Goal: Transaction & Acquisition: Purchase product/service

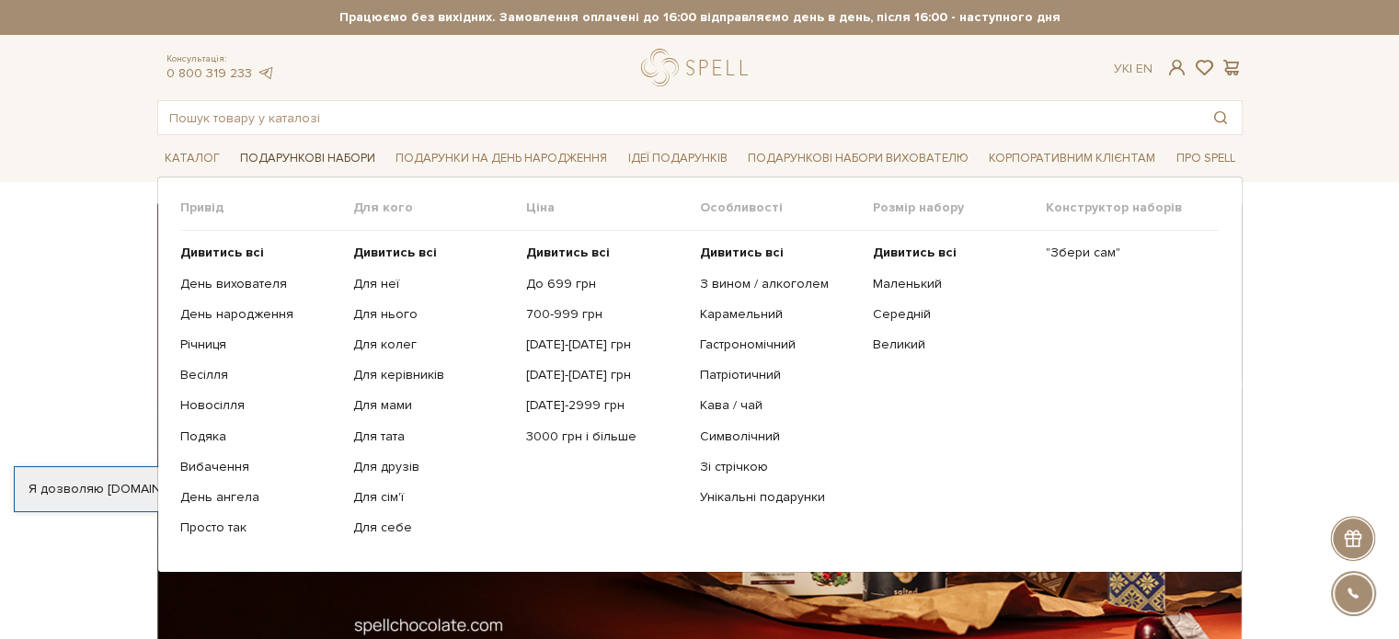
click at [285, 146] on link "Подарункові набори" at bounding box center [308, 158] width 150 height 29
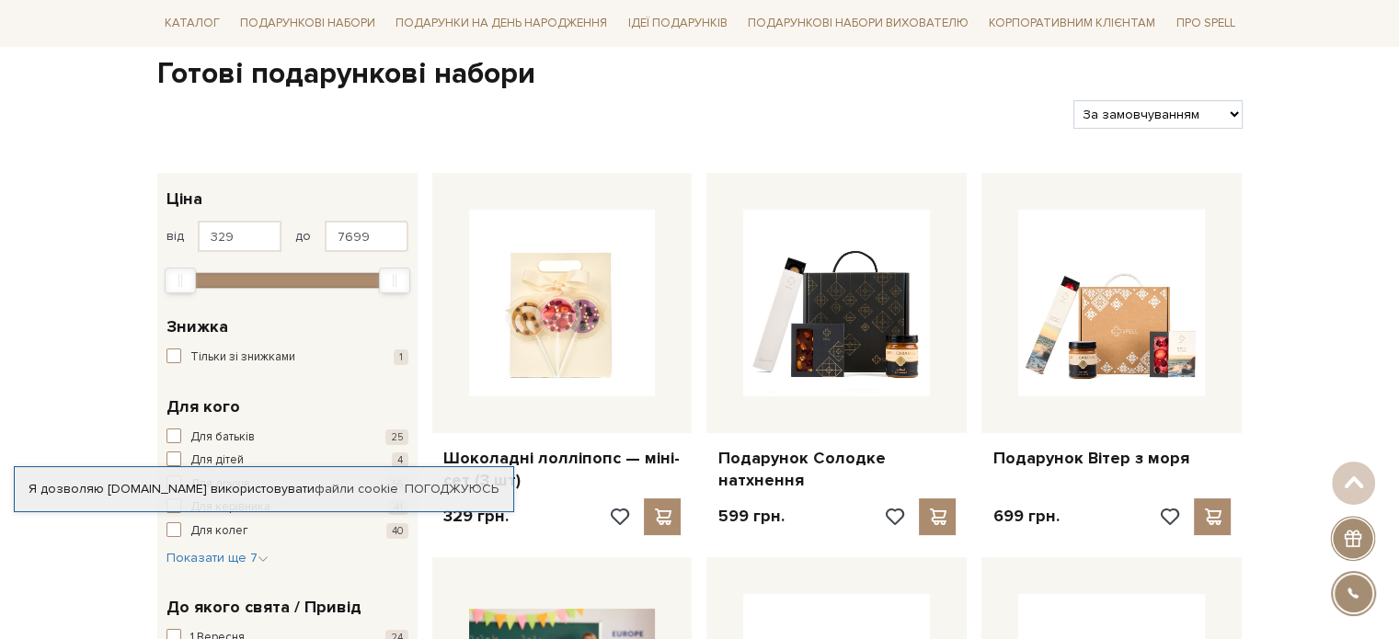
scroll to position [305, 0]
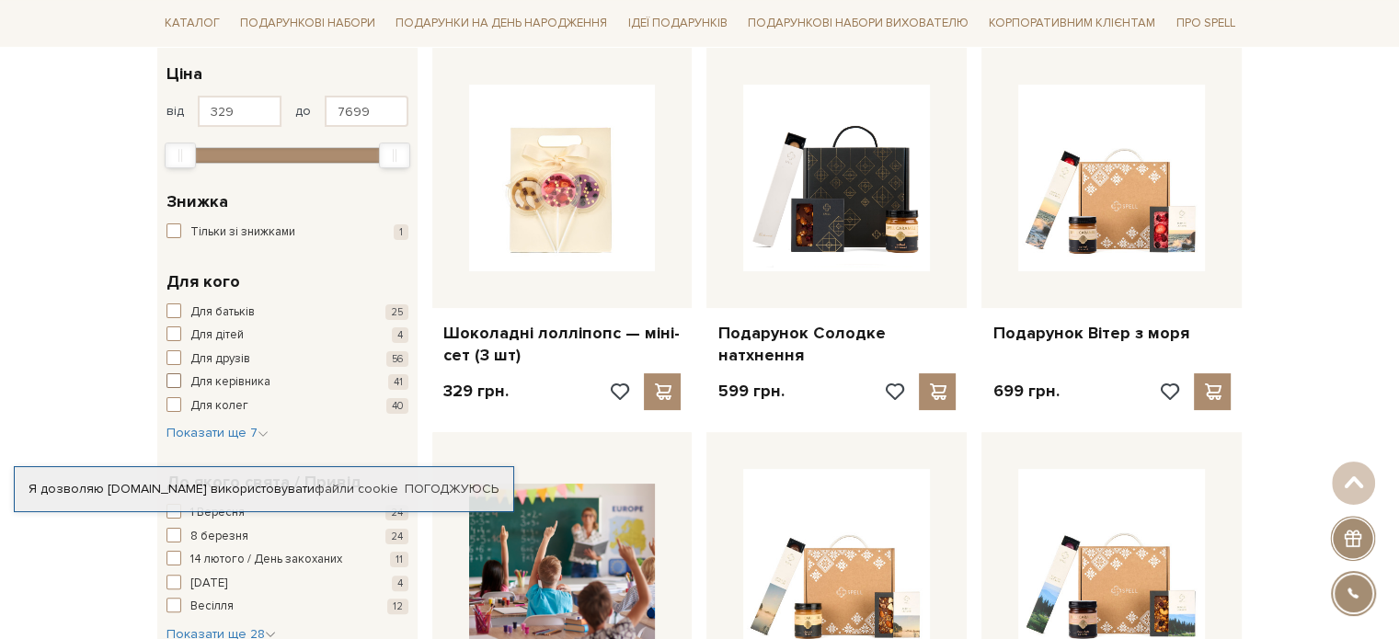
click at [227, 374] on span "Для керівника" at bounding box center [230, 382] width 80 height 18
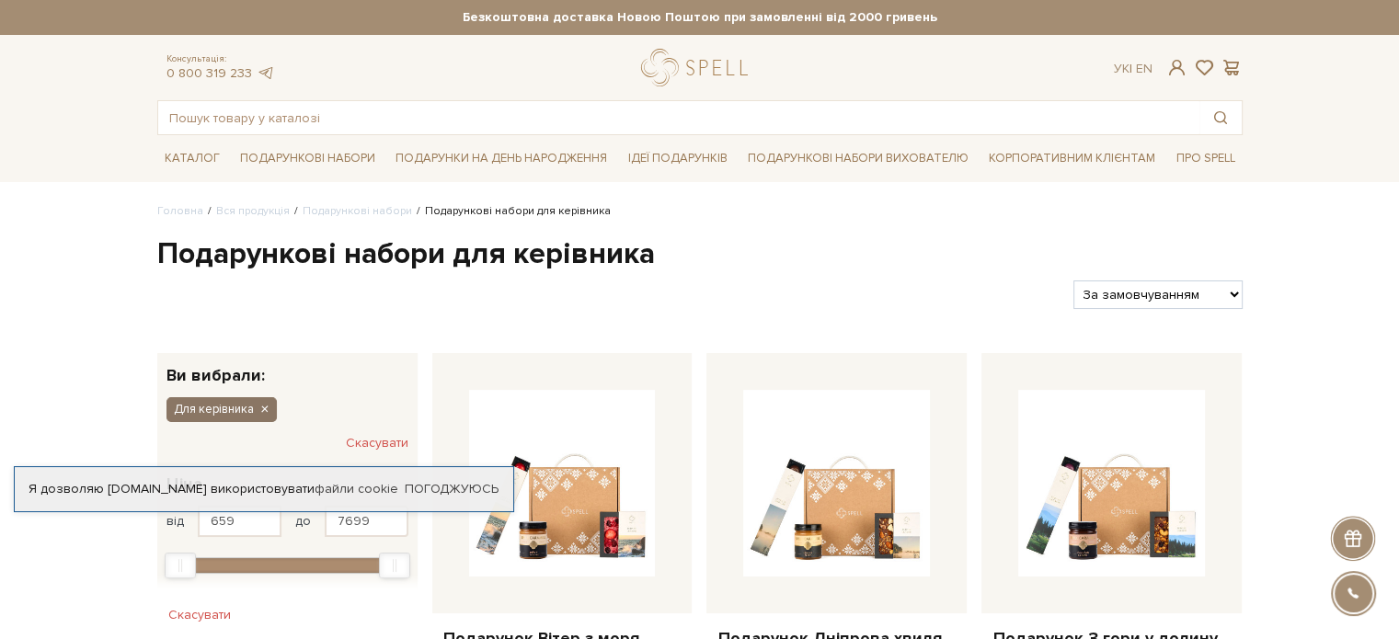
click at [266, 408] on icon "button" at bounding box center [264, 410] width 11 height 17
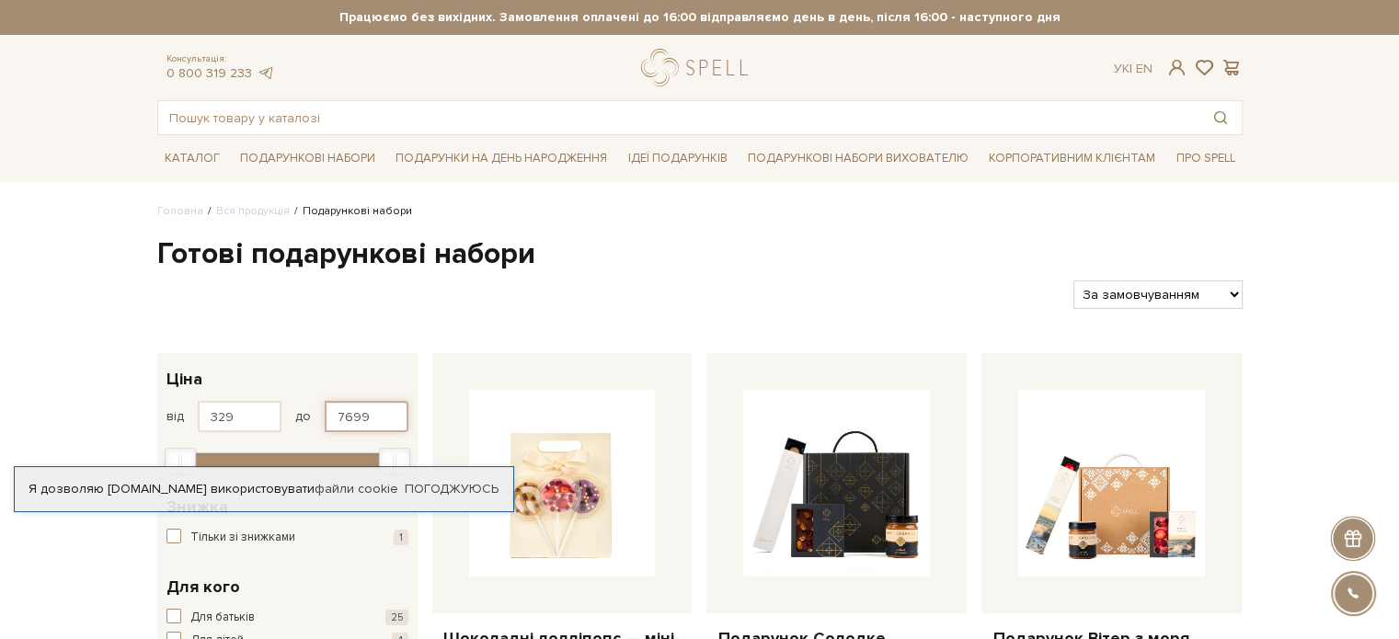
click at [388, 410] on input "7699" at bounding box center [367, 416] width 84 height 31
type input "7"
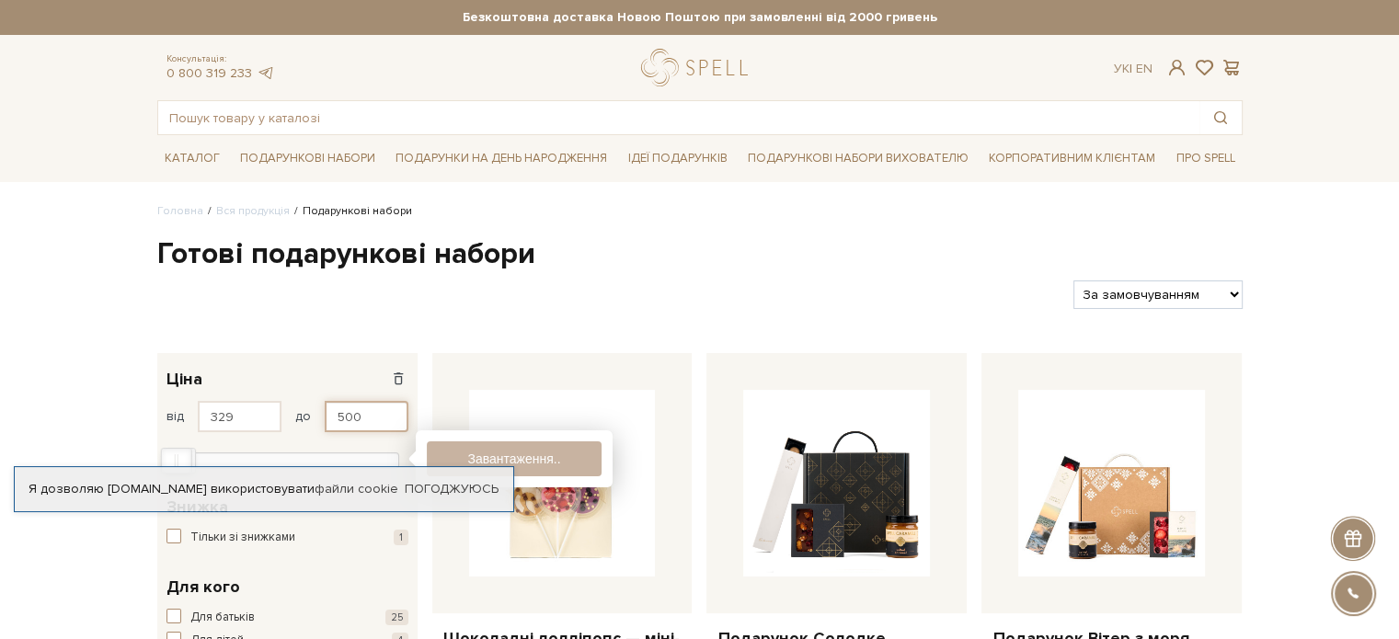
type input "500"
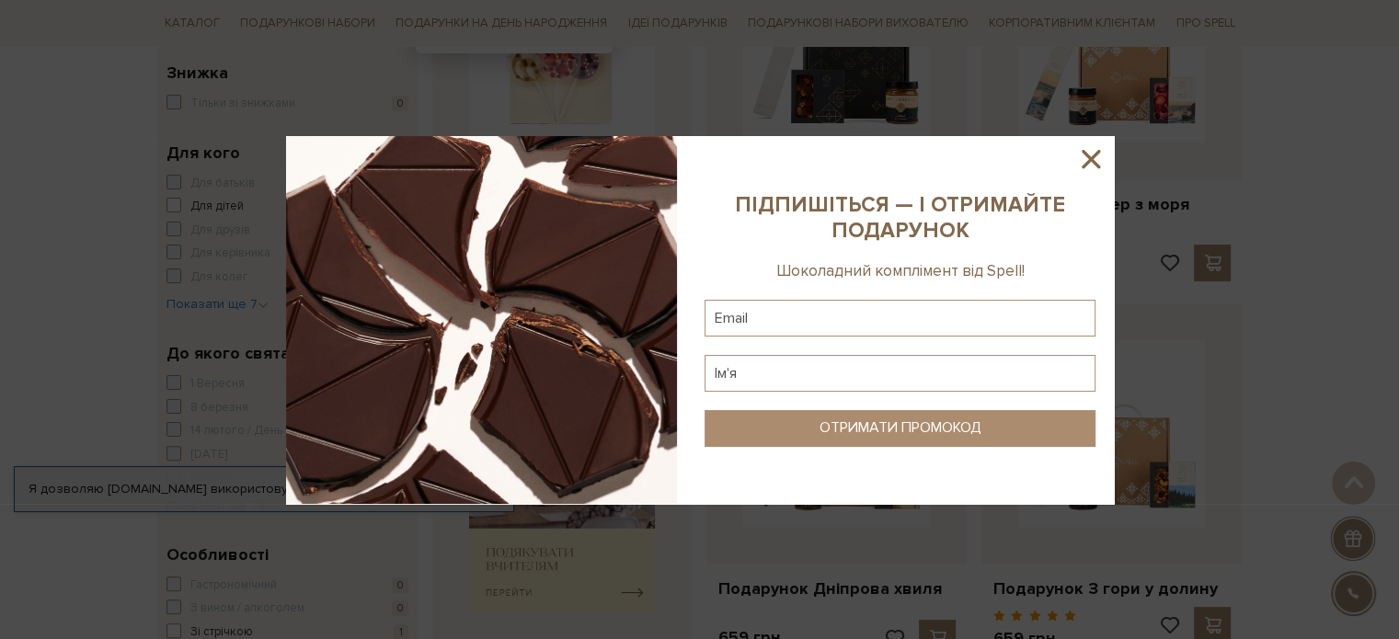
scroll to position [374, 0]
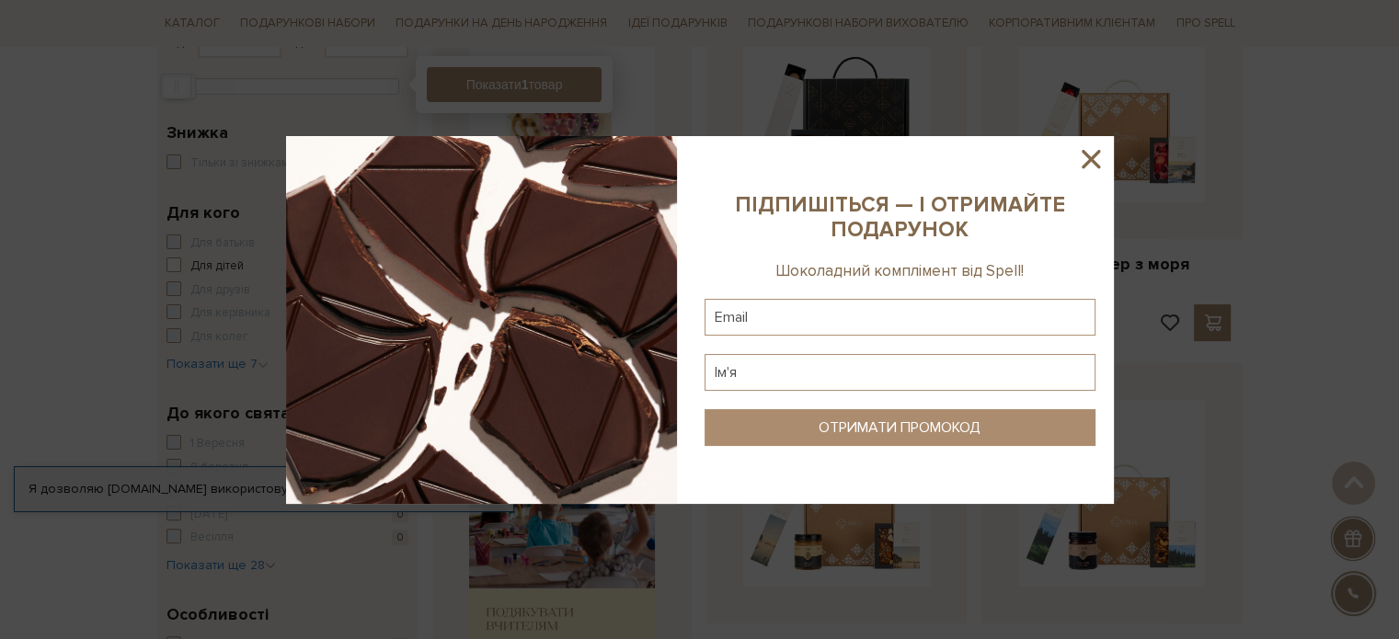
click at [1071, 161] on sys-column-static at bounding box center [900, 320] width 428 height 368
click at [1098, 163] on icon at bounding box center [1090, 159] width 31 height 31
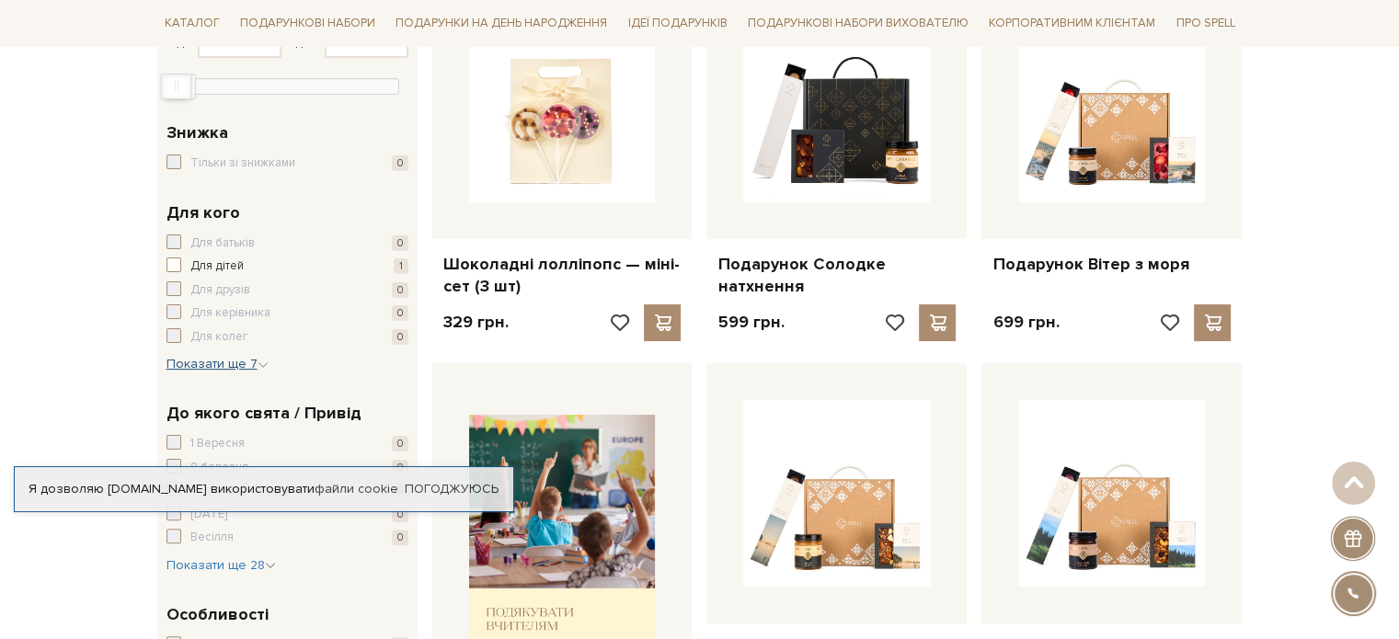
click at [243, 363] on span "Показати ще 7" at bounding box center [218, 364] width 102 height 16
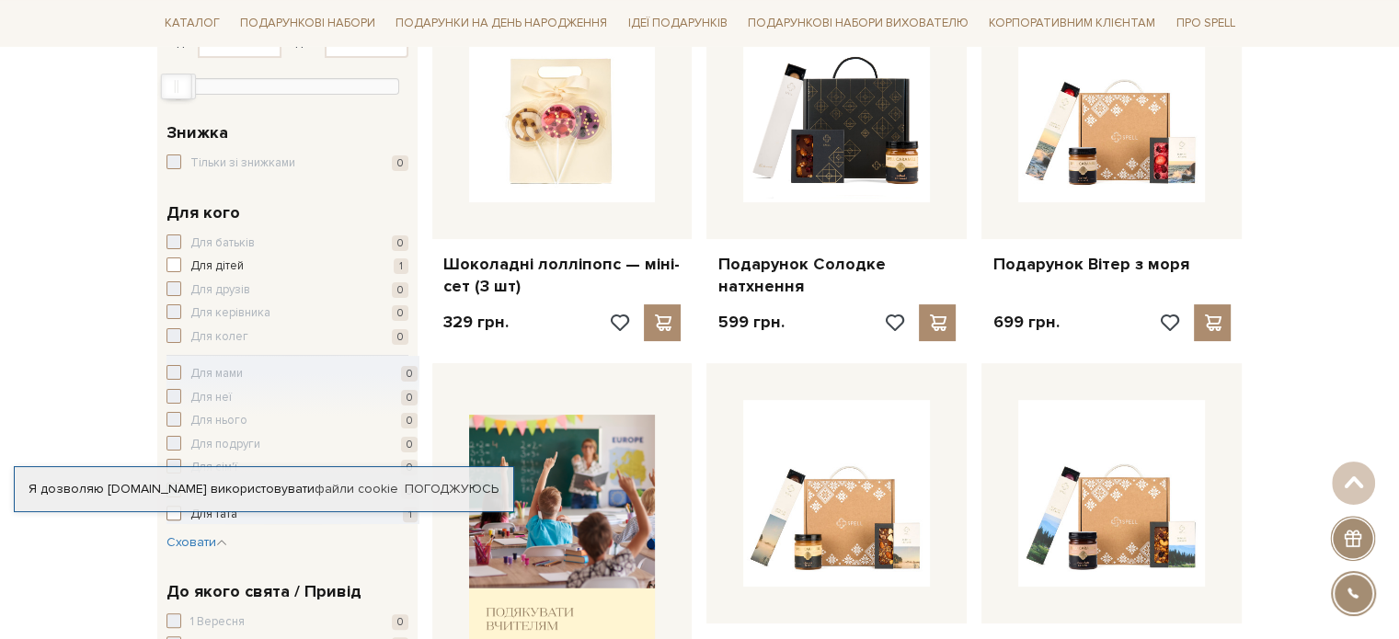
click at [224, 515] on span "Для тата" at bounding box center [213, 515] width 47 height 18
